Goal: Navigation & Orientation: Go to known website

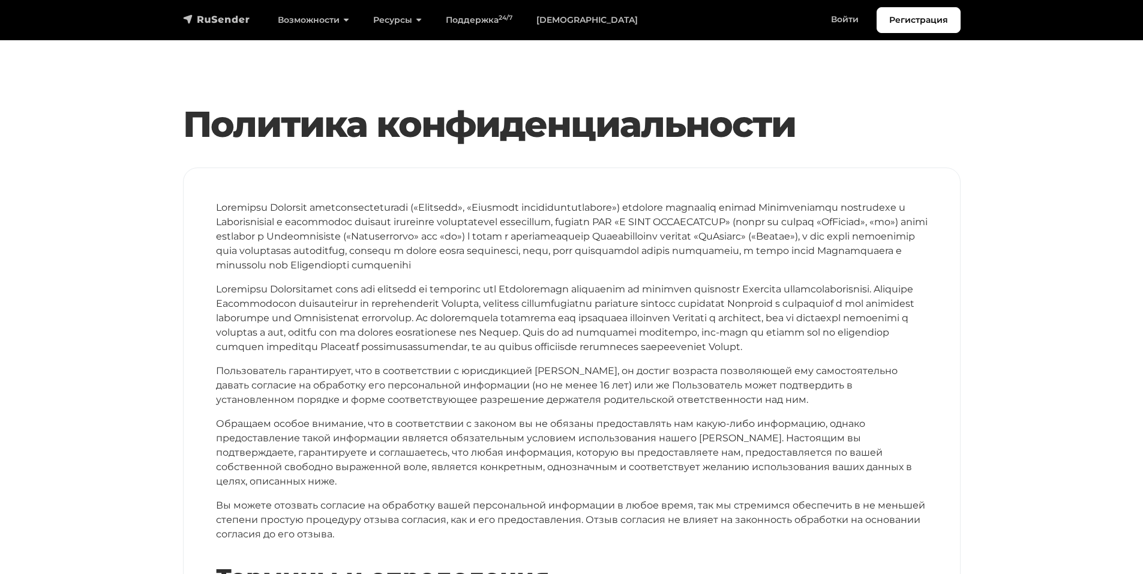
click at [224, 16] on img "navbar" at bounding box center [216, 19] width 67 height 12
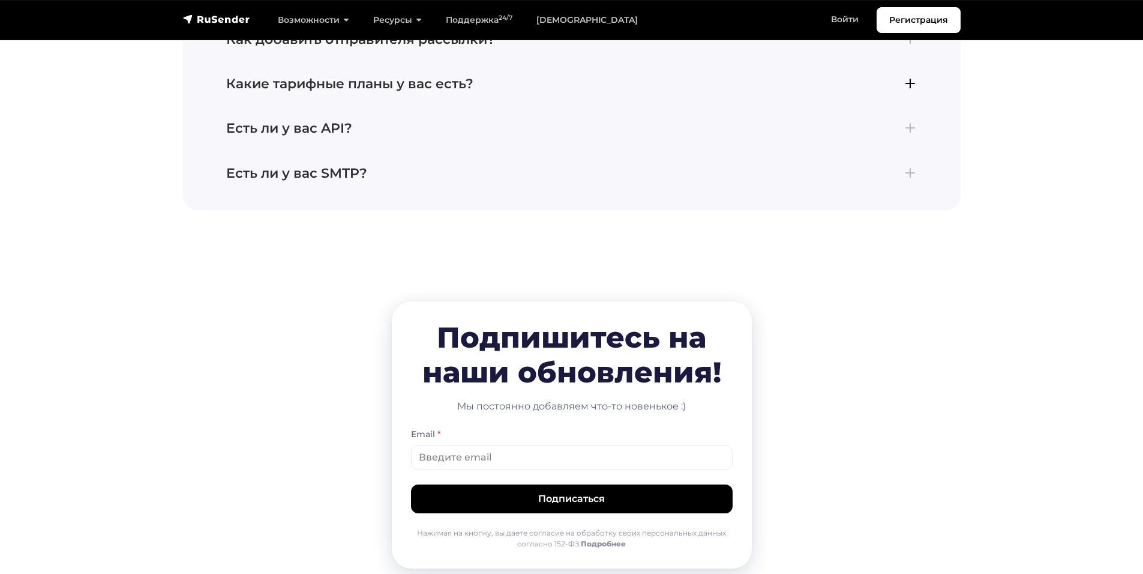
scroll to position [6139, 0]
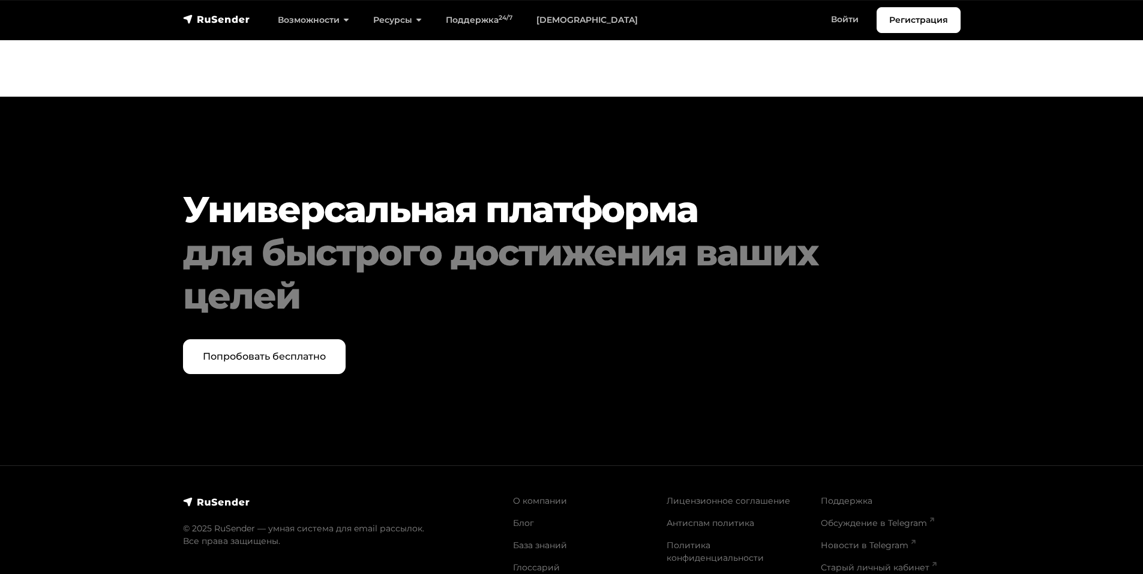
drag, startPoint x: 574, startPoint y: 388, endPoint x: 428, endPoint y: 524, distance: 199.1
click at [853, 562] on link "Старый личный кабинет" at bounding box center [879, 567] width 116 height 11
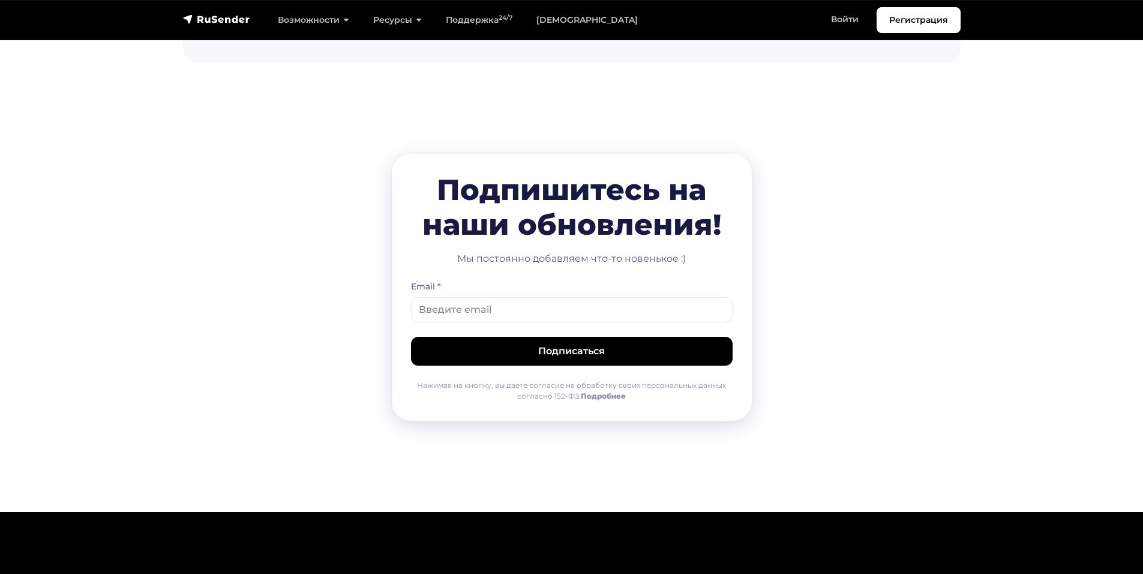
scroll to position [6139, 0]
